Goal: Information Seeking & Learning: Learn about a topic

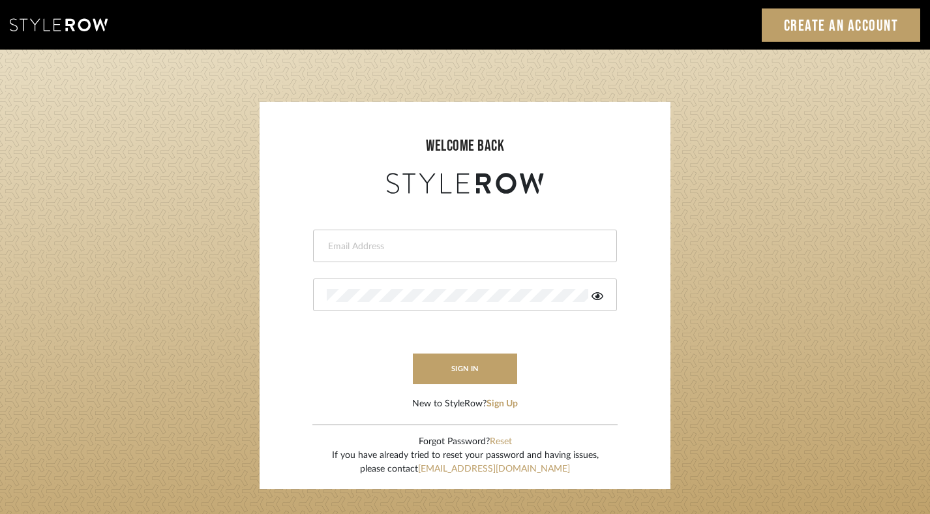
click at [431, 250] on input "email" at bounding box center [463, 246] width 273 height 13
type input "[PERSON_NAME][EMAIL_ADDRESS][DOMAIN_NAME]"
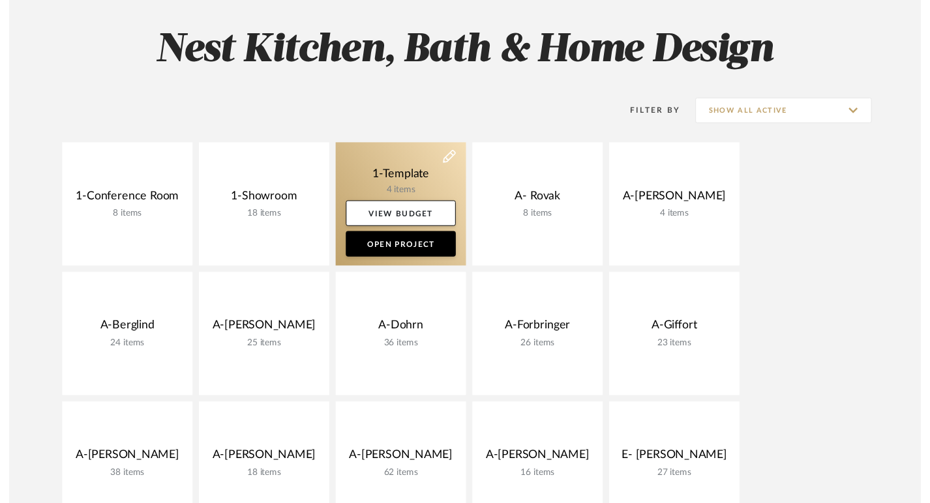
scroll to position [34, 0]
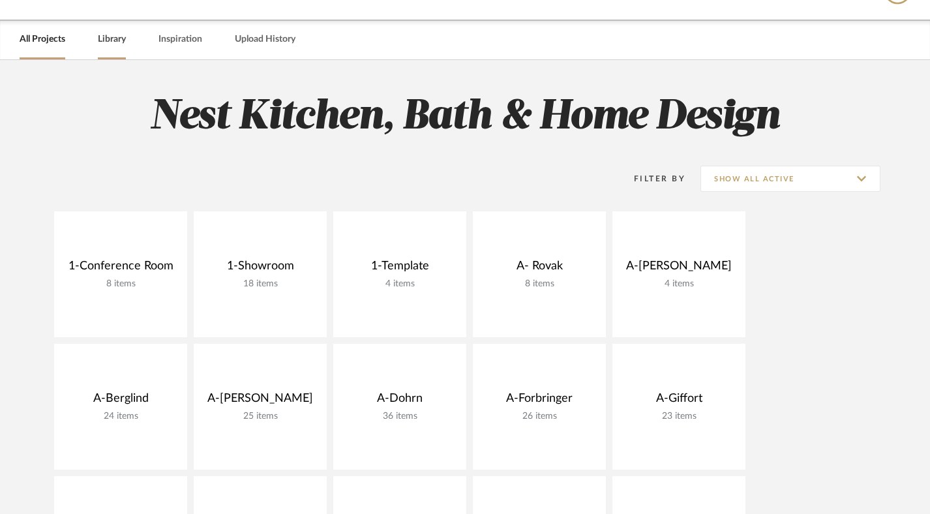
click at [115, 36] on link "Library" at bounding box center [112, 40] width 28 height 18
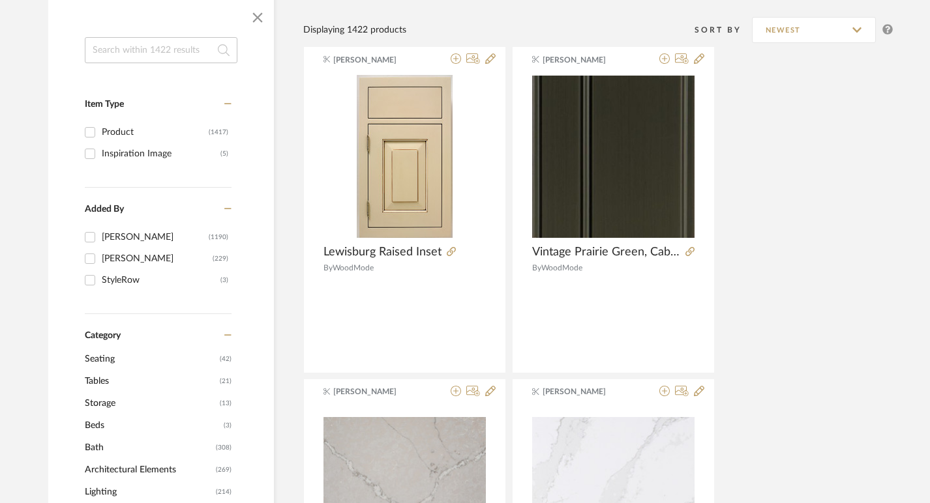
scroll to position [203, 0]
click at [90, 130] on input "Product (1417)" at bounding box center [90, 131] width 21 height 21
checkbox input "true"
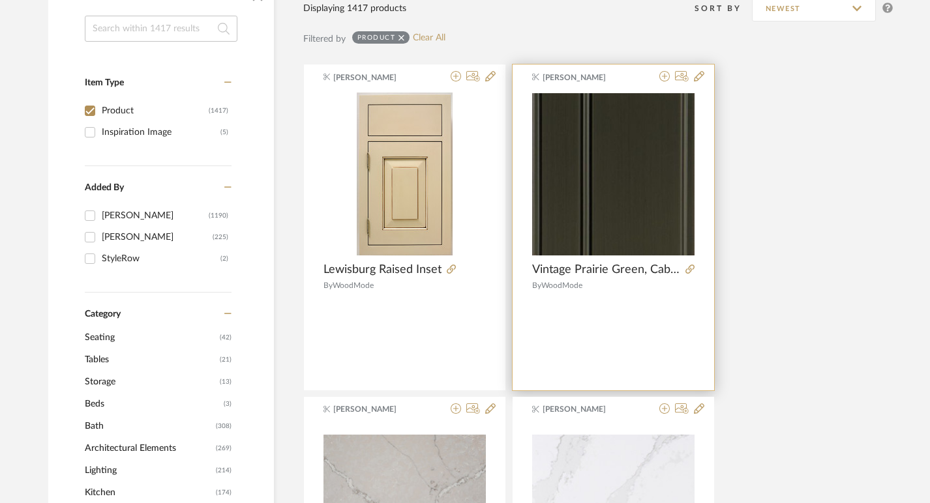
scroll to position [319, 0]
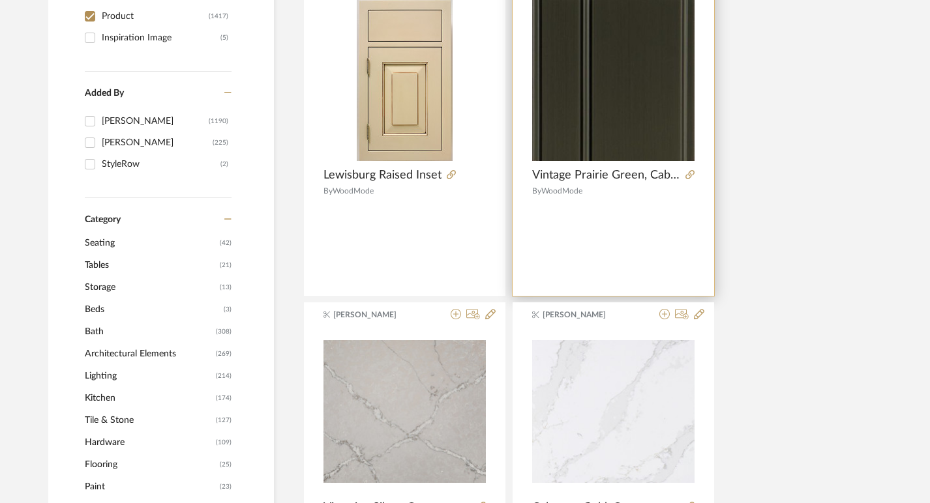
click at [593, 194] on div "By WoodMode" at bounding box center [613, 190] width 162 height 9
click at [0, 0] on img at bounding box center [0, 0] width 0 height 0
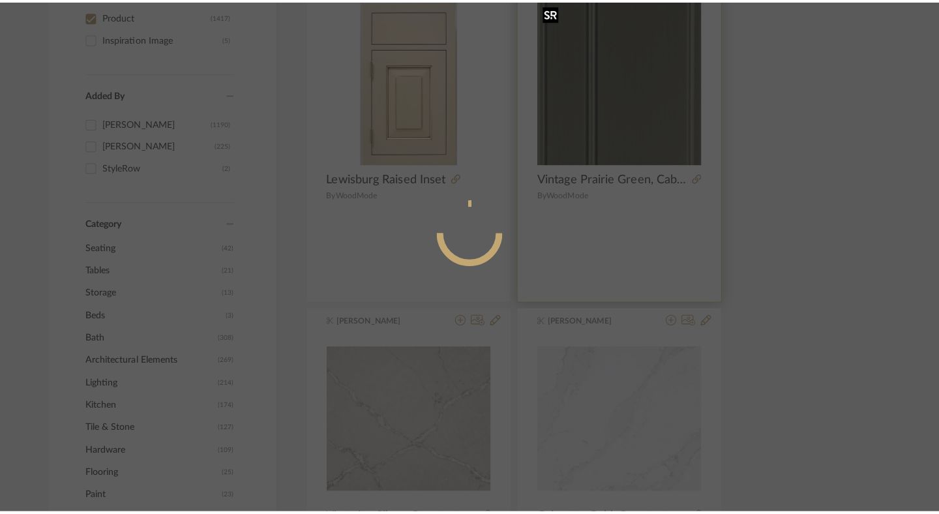
scroll to position [0, 0]
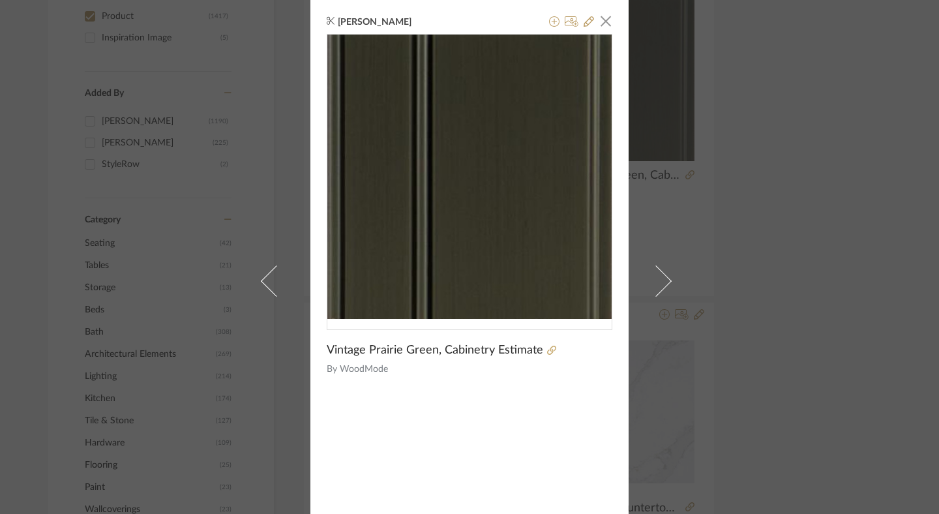
click at [561, 252] on img "0" at bounding box center [469, 177] width 284 height 284
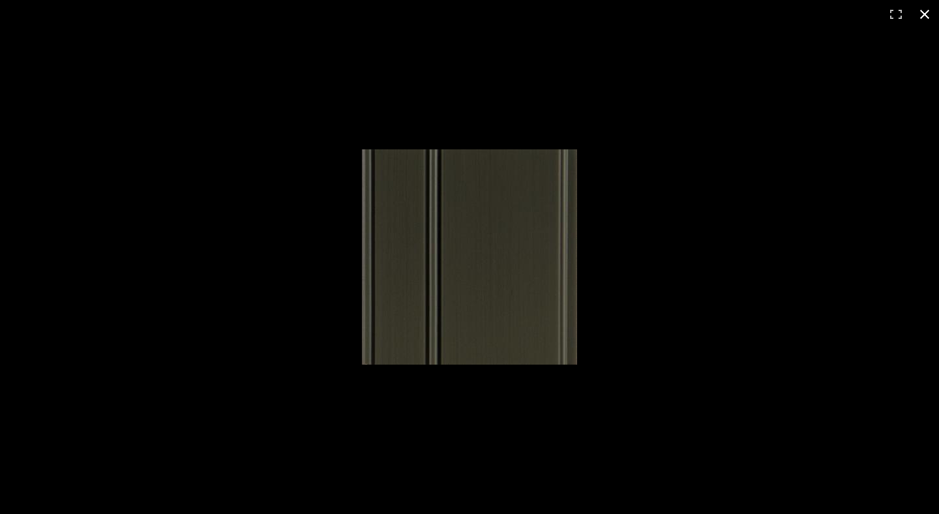
click at [926, 14] on button at bounding box center [924, 14] width 29 height 29
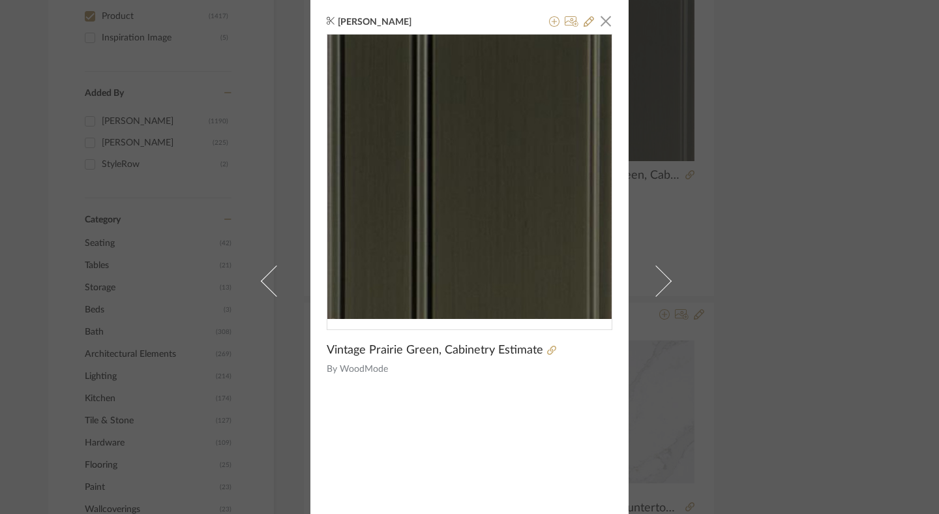
click at [391, 355] on span "Vintage Prairie Green, Cabinetry Estimate" at bounding box center [435, 350] width 216 height 14
click at [366, 351] on span "Vintage Prairie Green, Cabinetry Estimate" at bounding box center [435, 350] width 216 height 14
click at [604, 25] on span "button" at bounding box center [606, 21] width 26 height 26
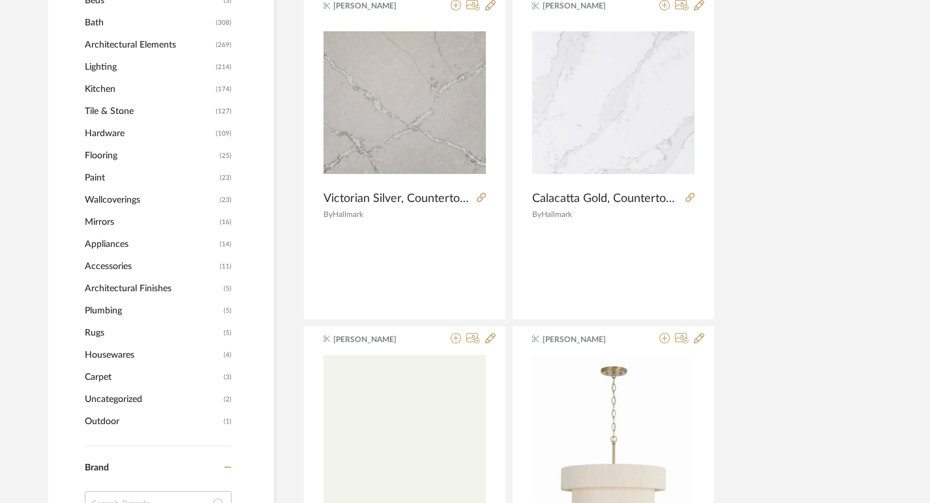
scroll to position [629, 0]
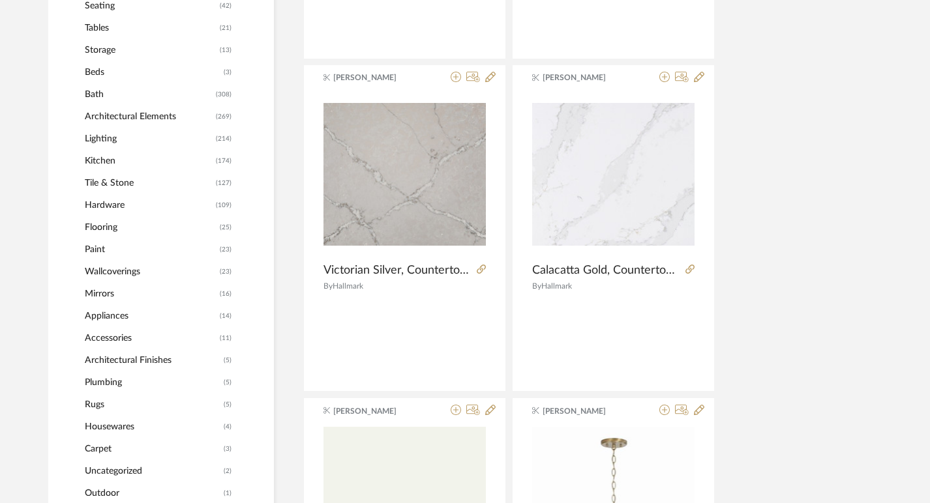
click at [106, 160] on span "Kitchen" at bounding box center [149, 161] width 128 height 22
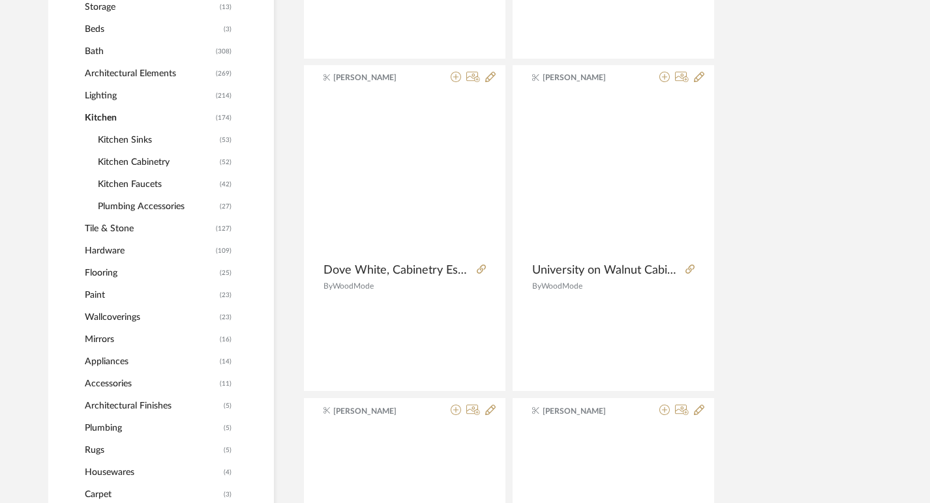
scroll to position [533, 0]
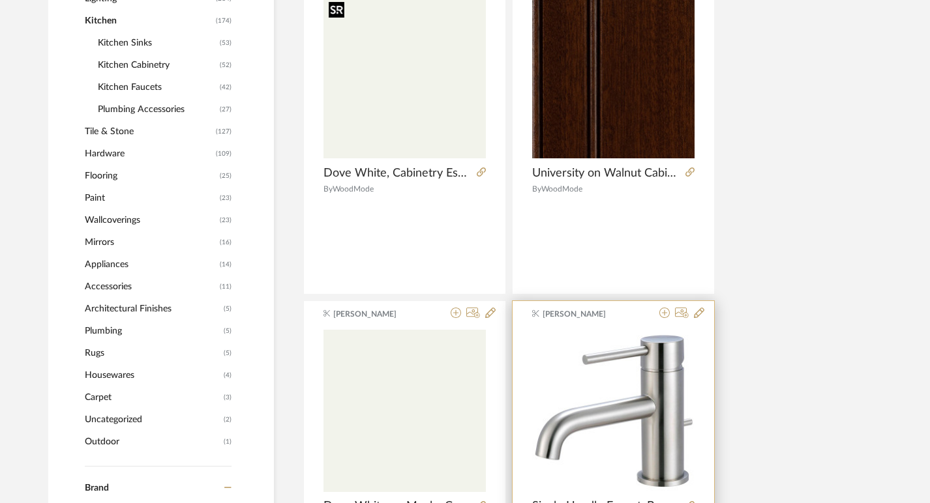
scroll to position [752, 0]
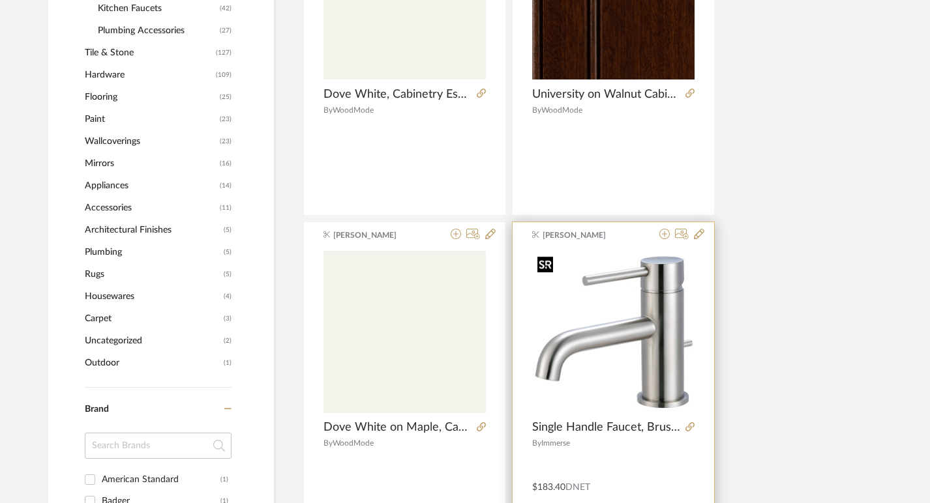
click at [608, 279] on img "0" at bounding box center [613, 332] width 162 height 162
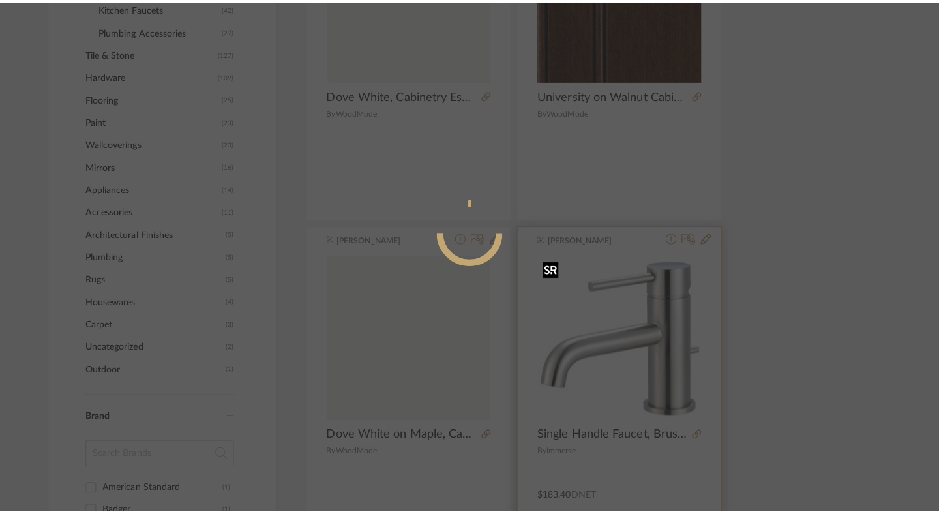
scroll to position [0, 0]
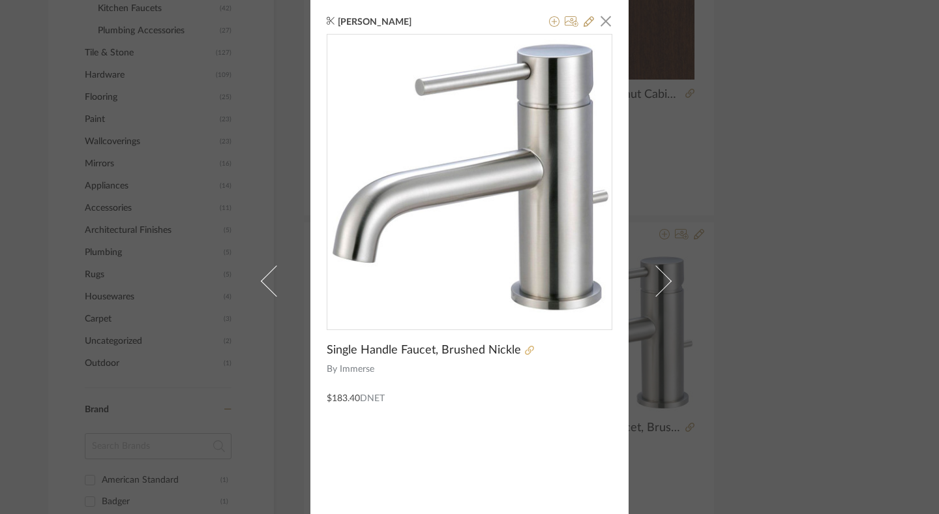
click at [525, 352] on icon at bounding box center [529, 350] width 9 height 9
